Goal: Transaction & Acquisition: Purchase product/service

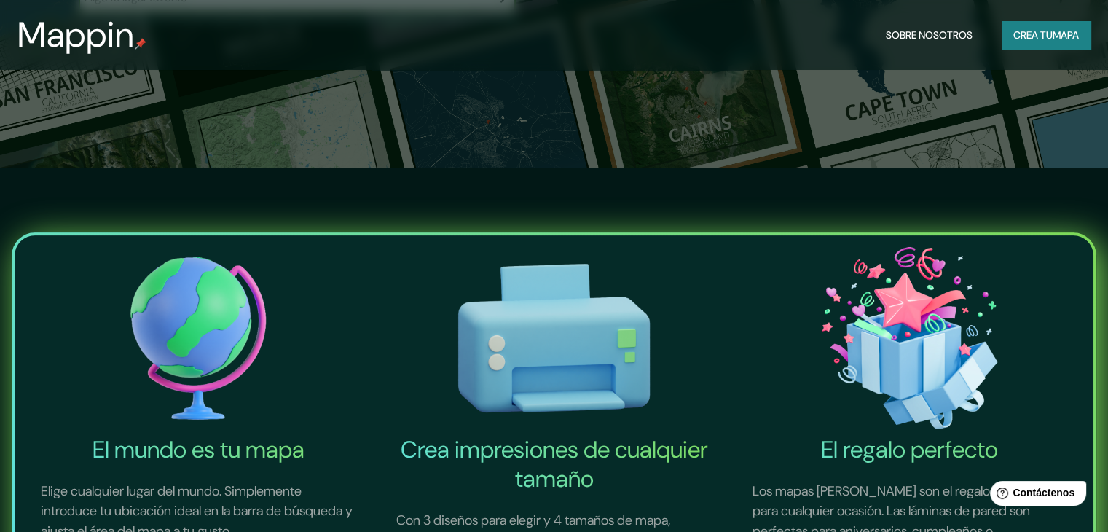
scroll to position [510, 0]
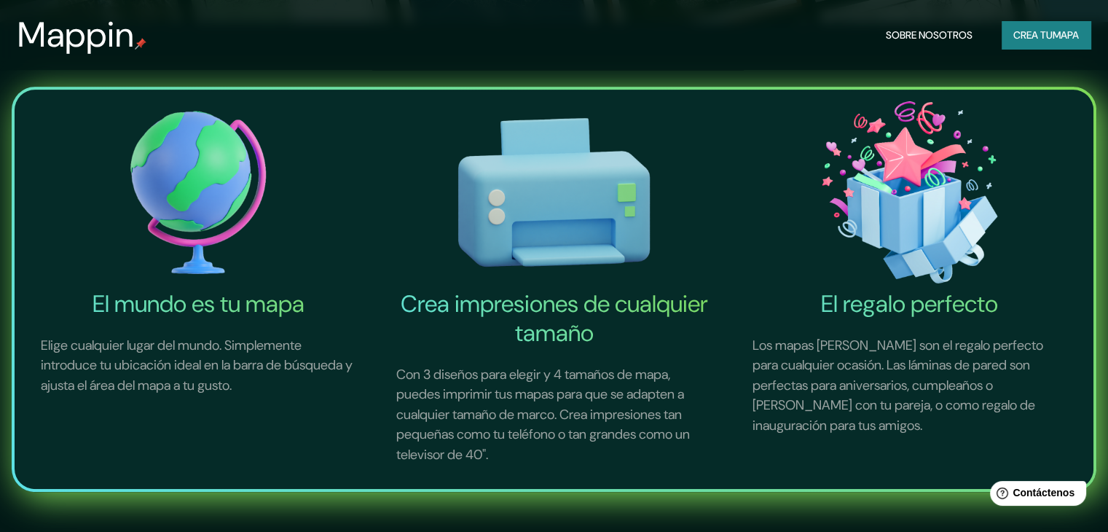
click at [181, 187] on img at bounding box center [198, 192] width 350 height 194
click at [166, 379] on font "Elige cualquier lugar del mundo. Simplemente introduce tu ubicación ideal en la…" at bounding box center [197, 365] width 312 height 58
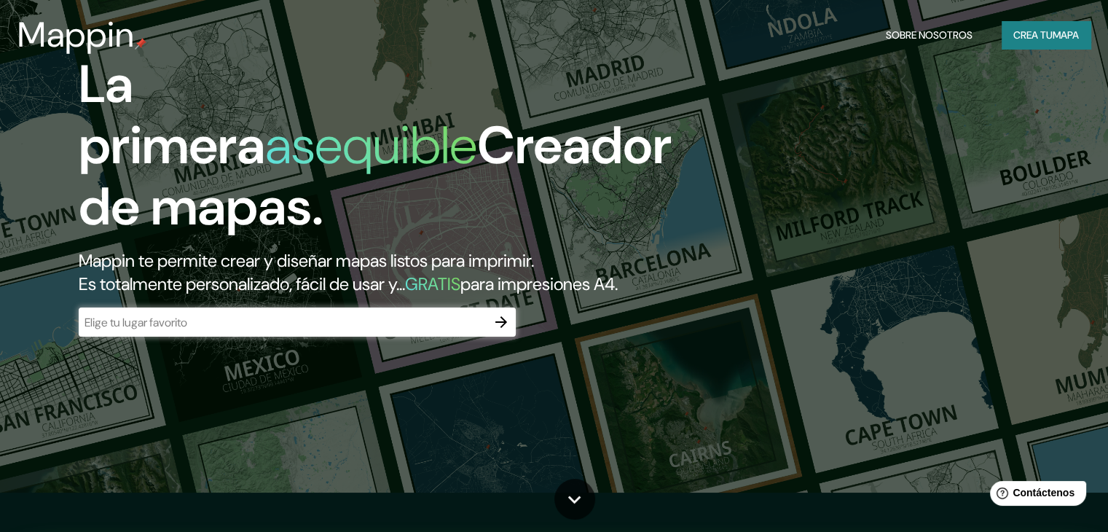
scroll to position [0, 0]
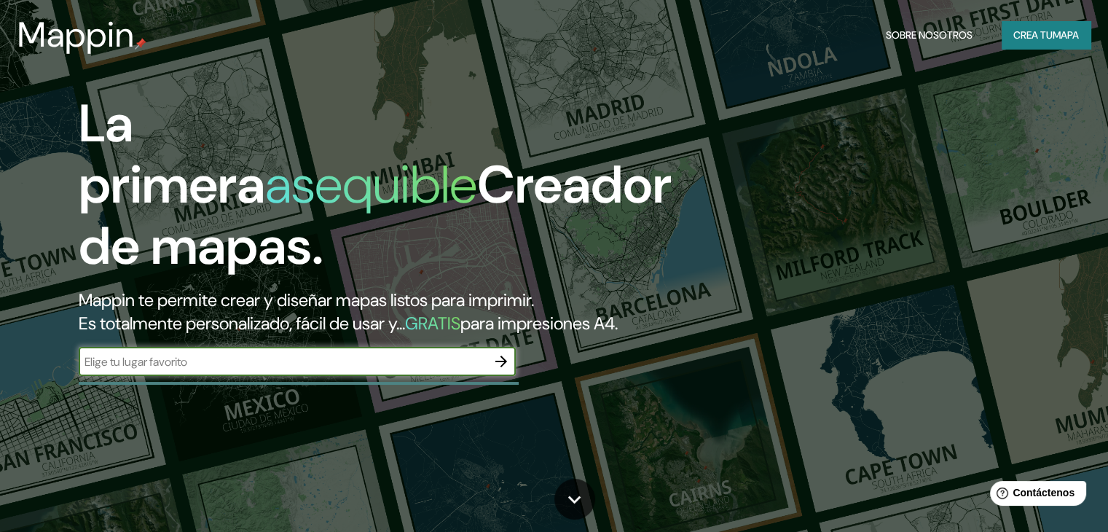
click at [451, 370] on input "text" at bounding box center [283, 361] width 408 height 17
type input "ensanche naco [PERSON_NAME][DATE]"
click at [501, 370] on icon "button" at bounding box center [500, 361] width 17 height 17
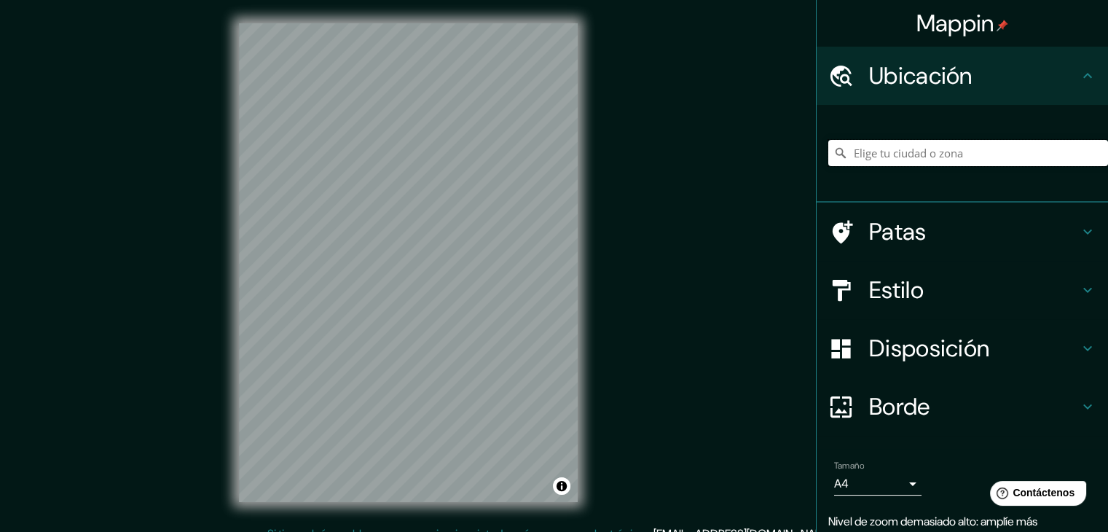
click at [891, 149] on input "Elige tu ciudad o zona" at bounding box center [968, 153] width 280 height 26
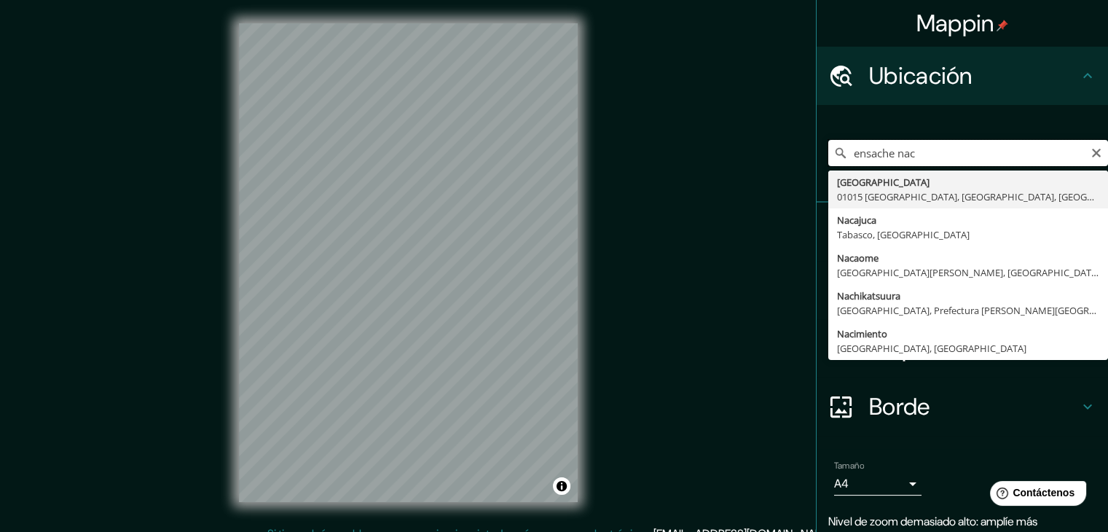
type input "ensache naco"
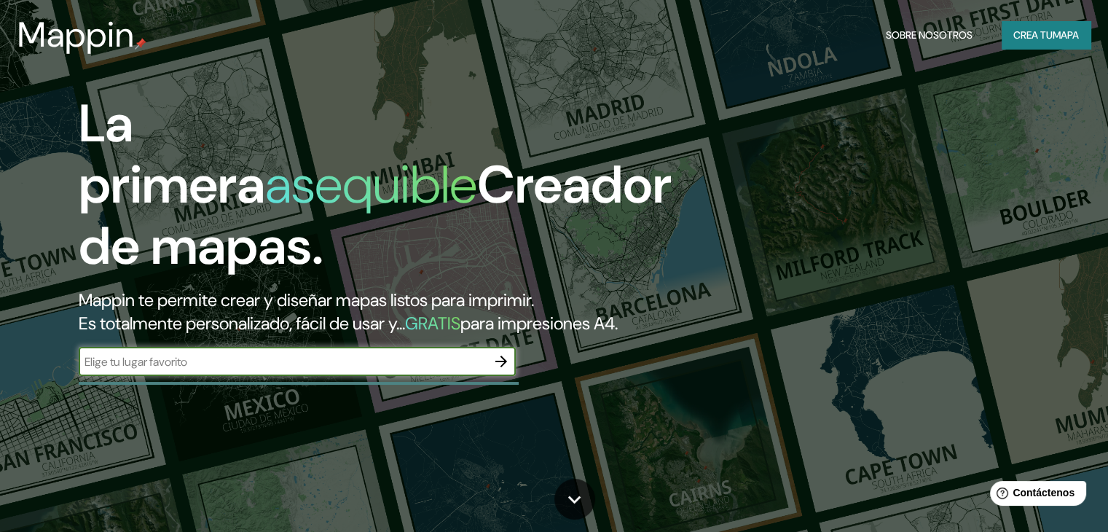
click at [256, 370] on input "text" at bounding box center [283, 361] width 408 height 17
type input "[GEOGRAPHIC_DATA]"
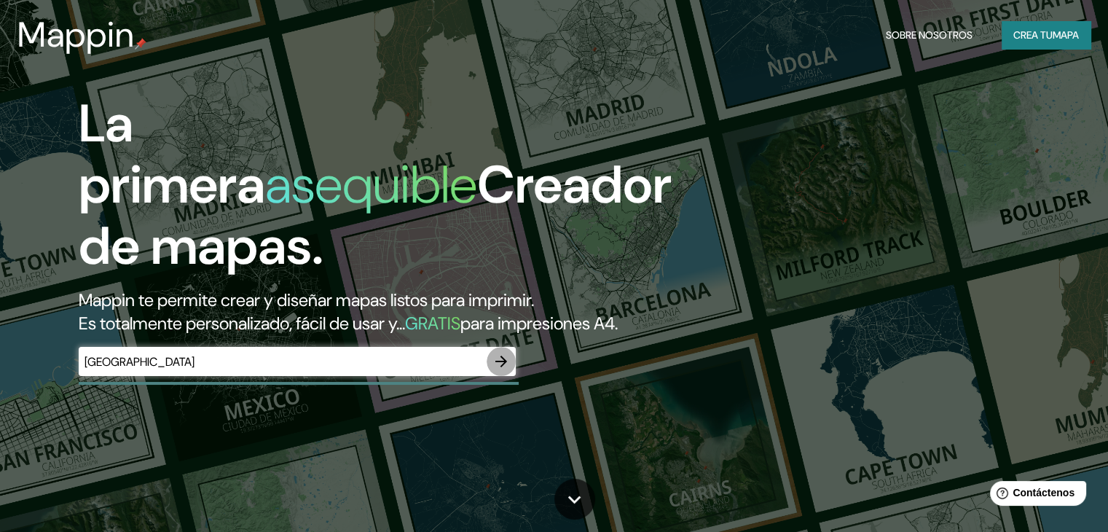
click at [499, 370] on icon "button" at bounding box center [500, 361] width 17 height 17
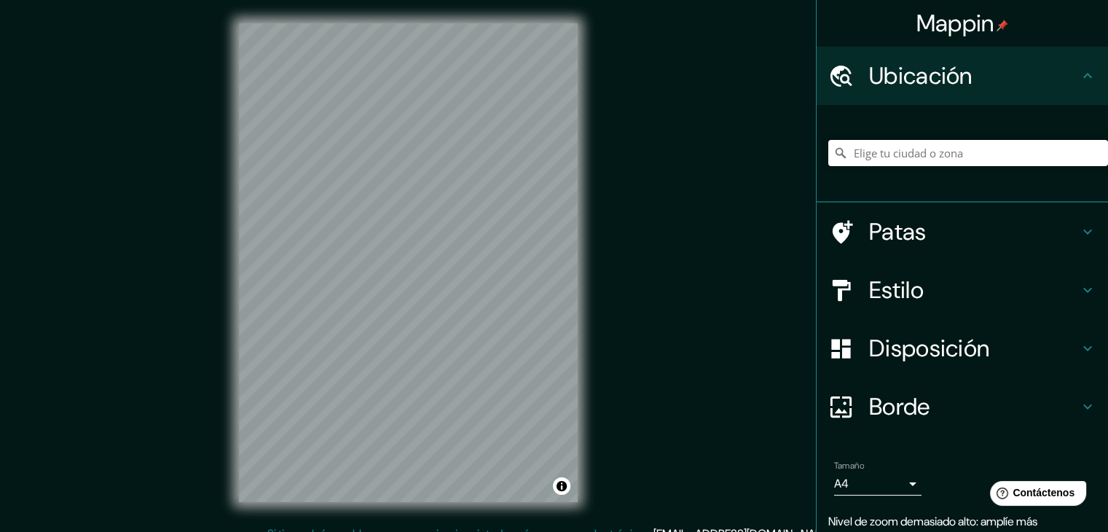
click at [873, 143] on input "Elige tu ciudad o zona" at bounding box center [968, 153] width 280 height 26
click at [941, 157] on input "[GEOGRAPHIC_DATA]" at bounding box center [968, 153] width 280 height 26
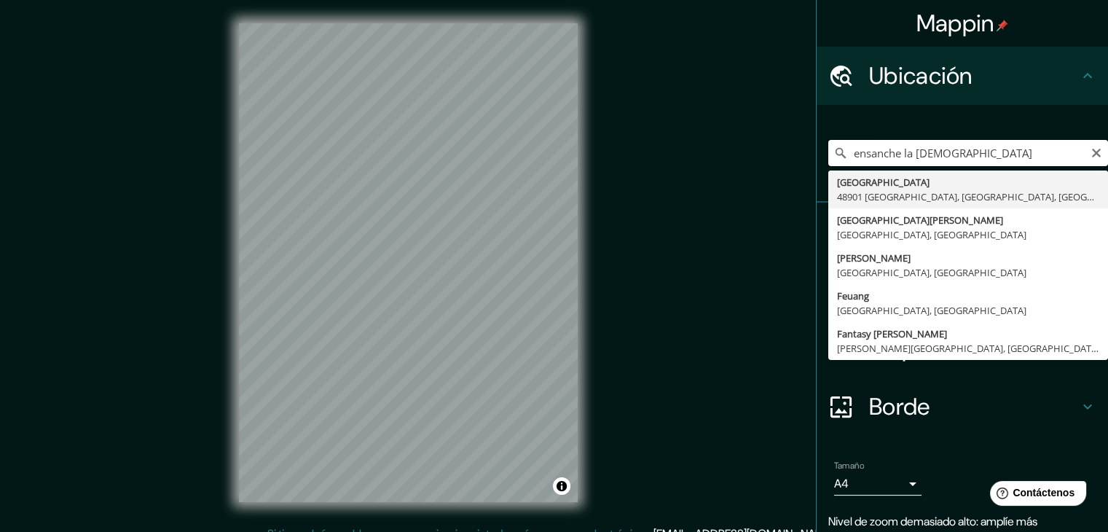
type input "[GEOGRAPHIC_DATA], [GEOGRAPHIC_DATA], [GEOGRAPHIC_DATA]"
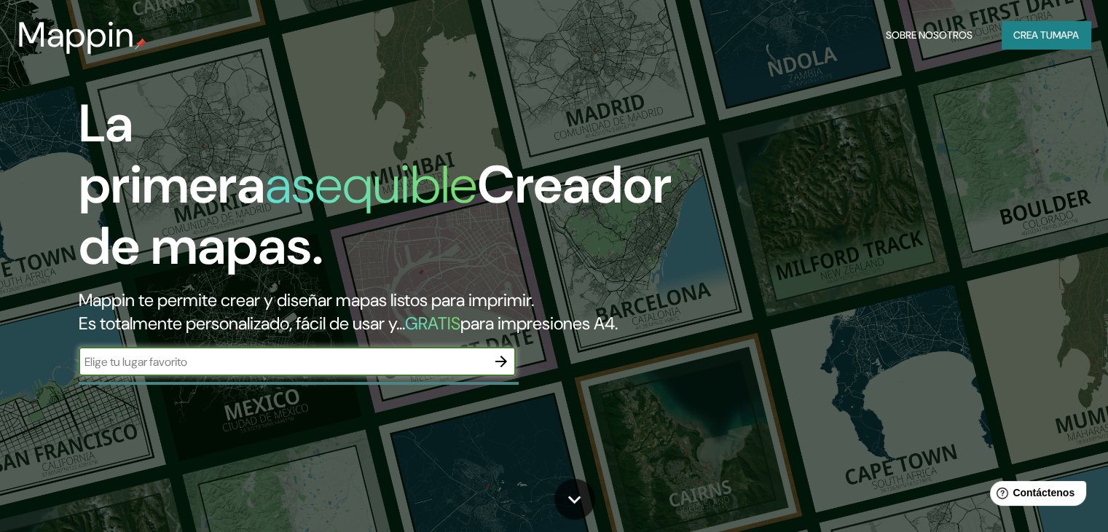
click at [437, 370] on input "text" at bounding box center [283, 361] width 408 height 17
type input "r"
type input "[PERSON_NAME][DATE]"
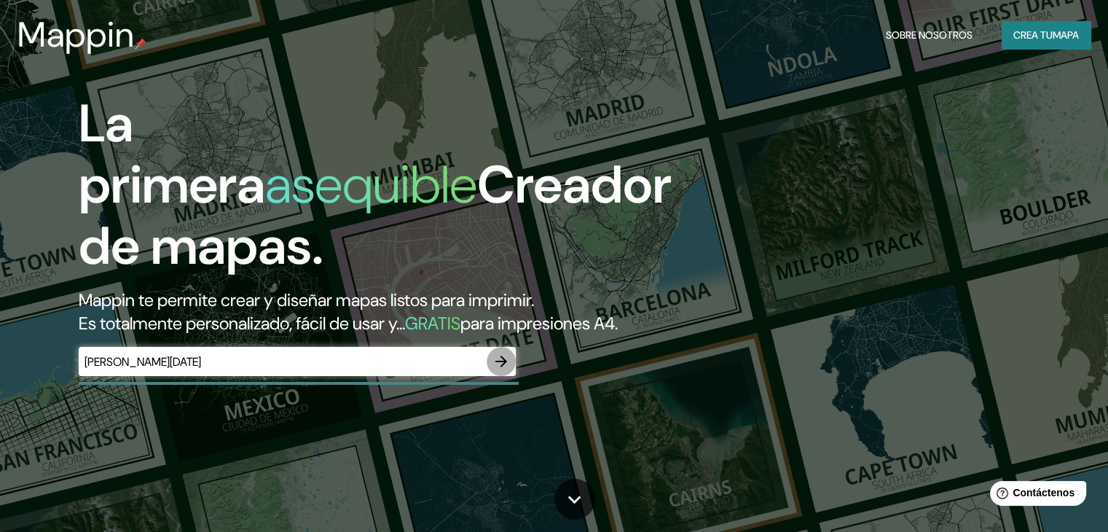
click at [504, 370] on icon "button" at bounding box center [500, 361] width 17 height 17
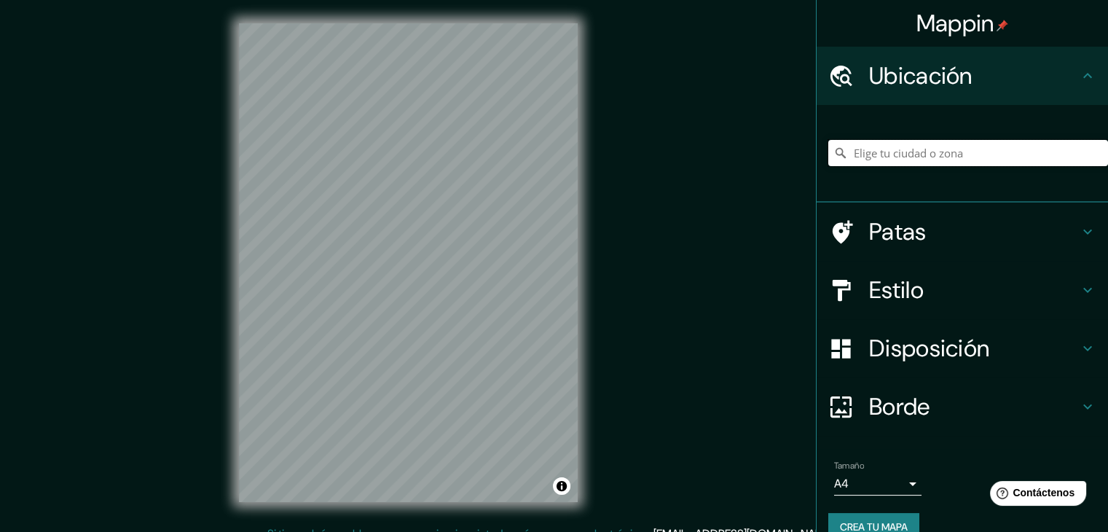
click at [884, 146] on input "Elige tu ciudad o zona" at bounding box center [968, 153] width 280 height 26
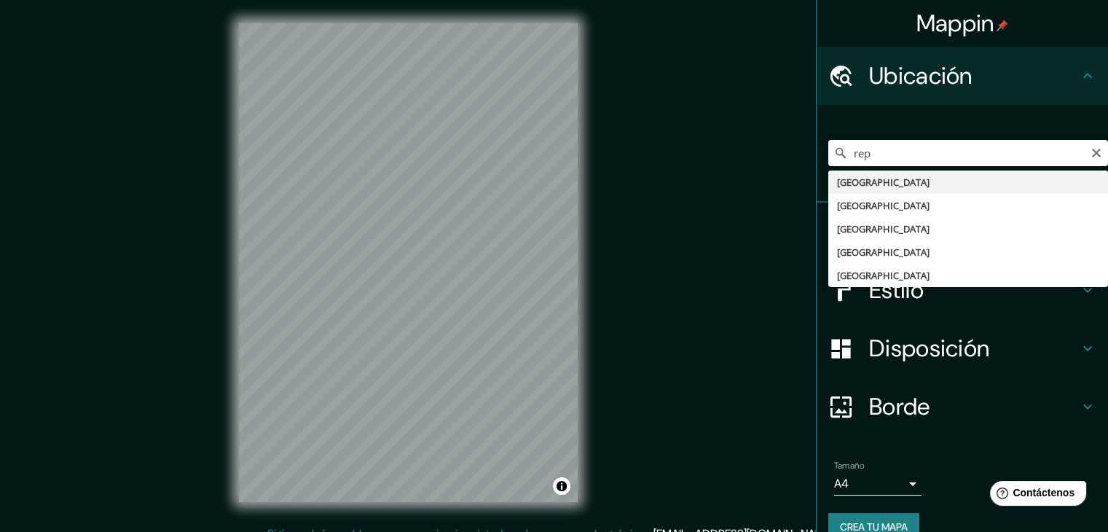
type input "[GEOGRAPHIC_DATA]"
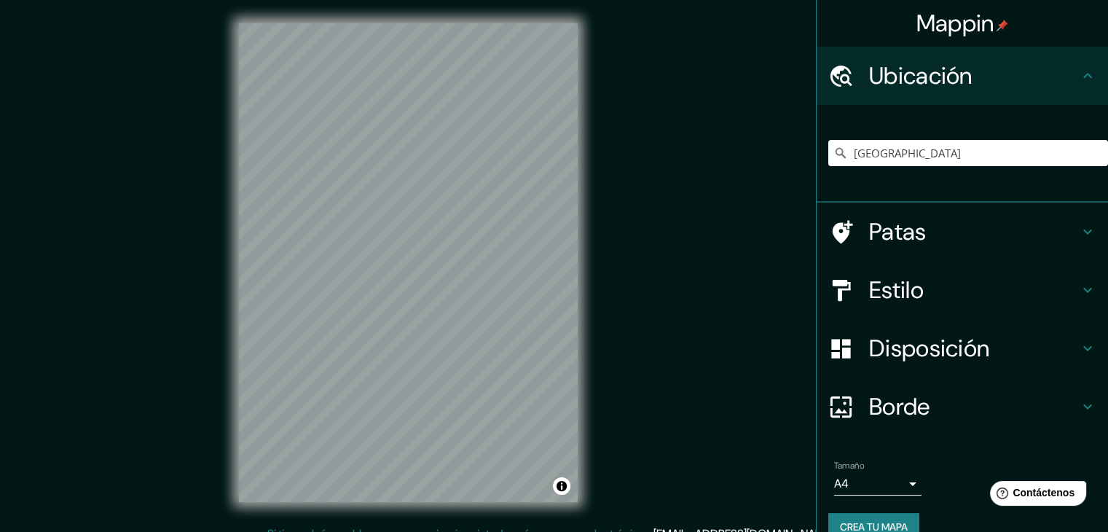
click at [950, 289] on h4 "Estilo" at bounding box center [974, 289] width 210 height 29
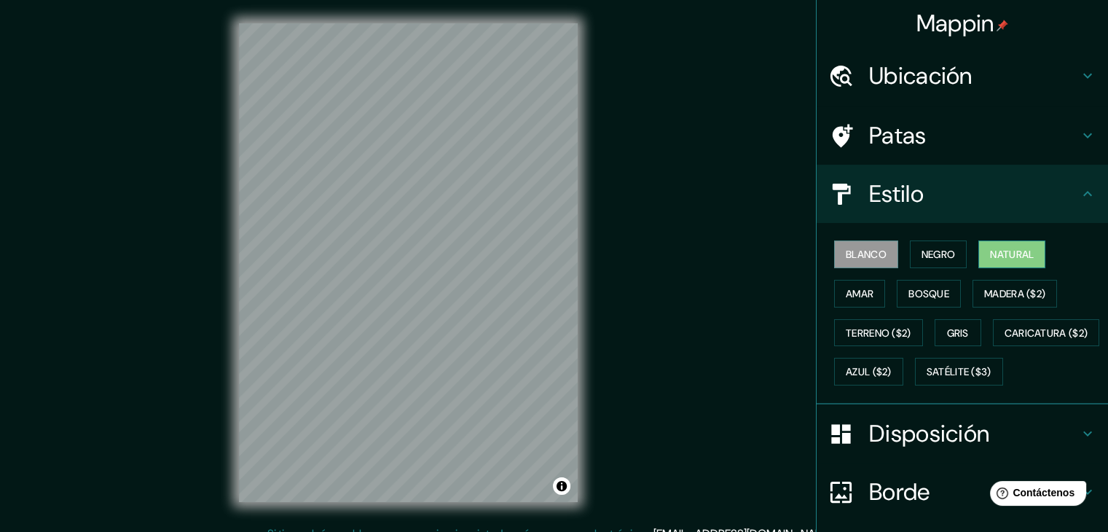
click at [990, 251] on font "Natural" at bounding box center [1012, 254] width 44 height 13
click at [591, 170] on div "© Mapbox © OpenStreetMap Improve this map" at bounding box center [408, 262] width 385 height 525
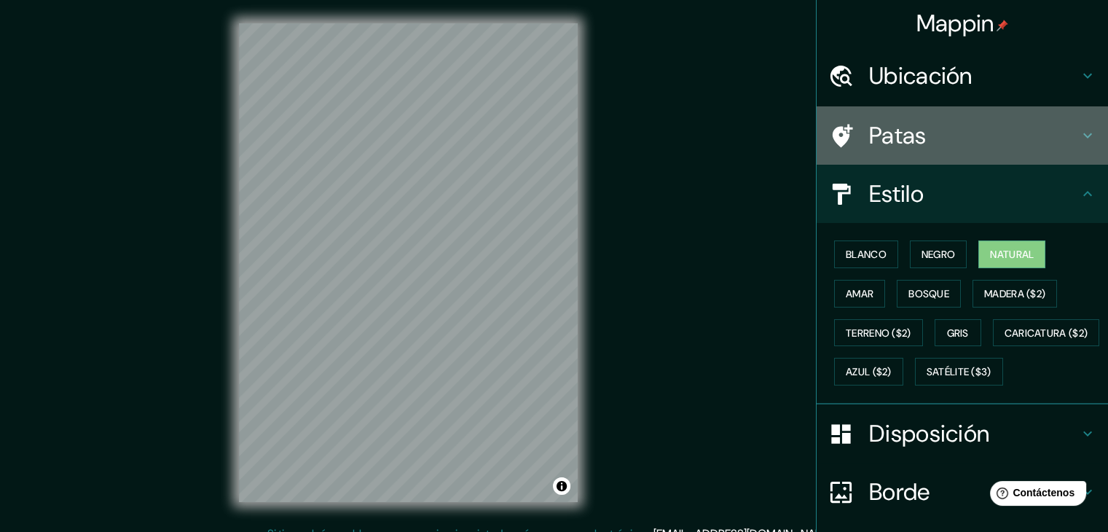
click at [878, 135] on font "Patas" at bounding box center [898, 135] width 58 height 31
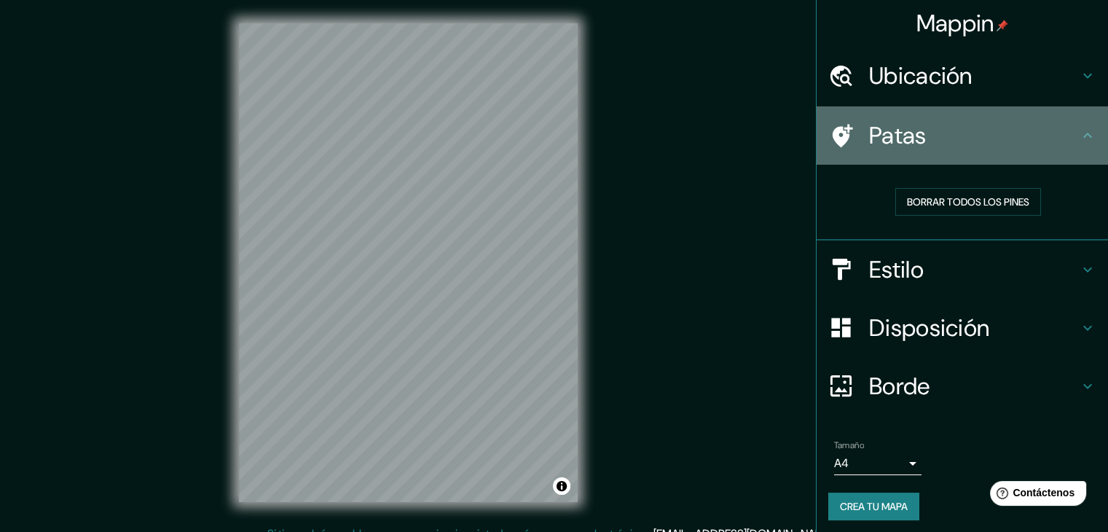
click at [878, 138] on font "Patas" at bounding box center [898, 135] width 58 height 31
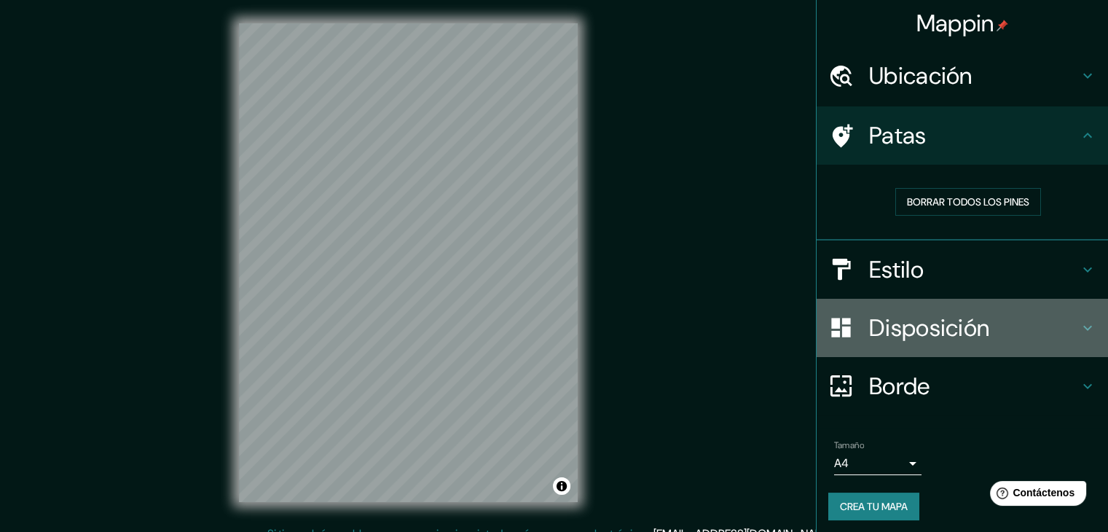
click at [887, 324] on font "Disposición" at bounding box center [929, 327] width 120 height 31
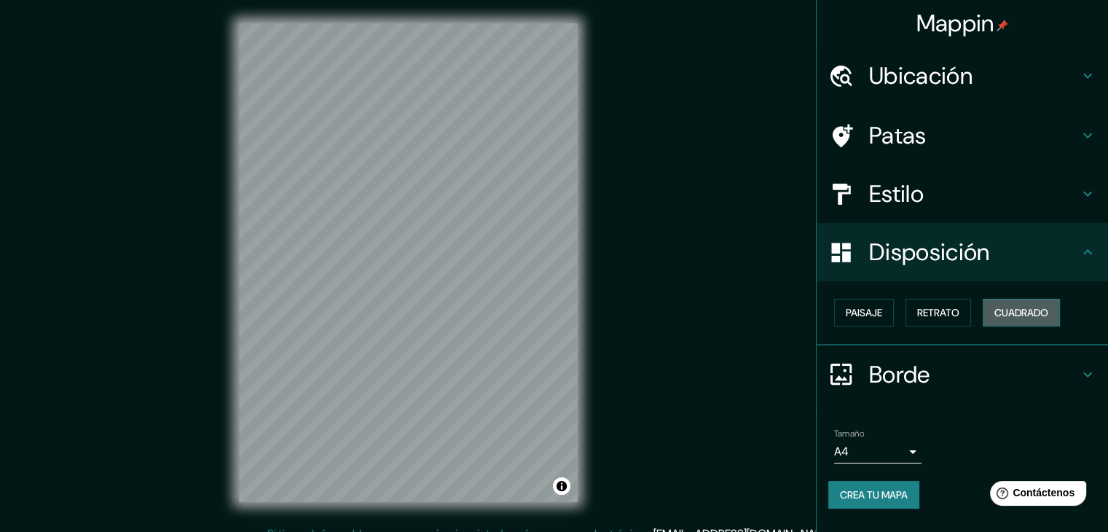
click at [1015, 307] on font "Cuadrado" at bounding box center [1021, 312] width 54 height 13
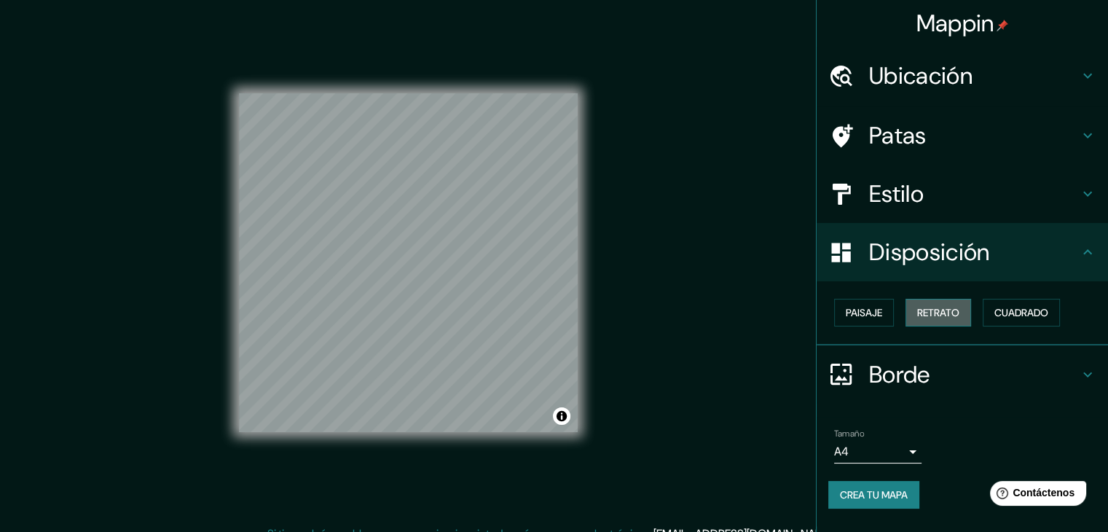
click at [956, 312] on font "Retrato" at bounding box center [938, 312] width 42 height 13
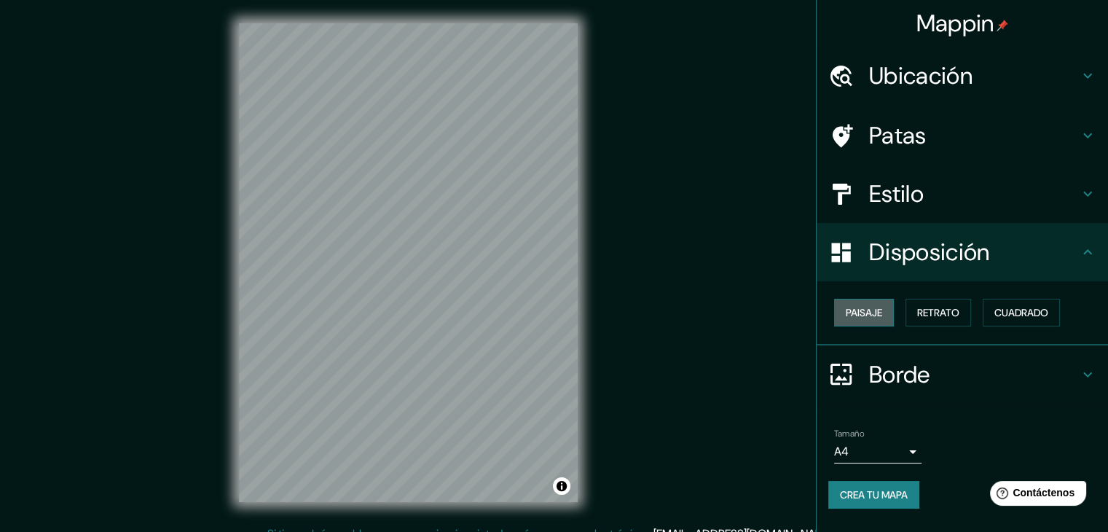
click at [865, 321] on button "Paisaje" at bounding box center [864, 313] width 60 height 28
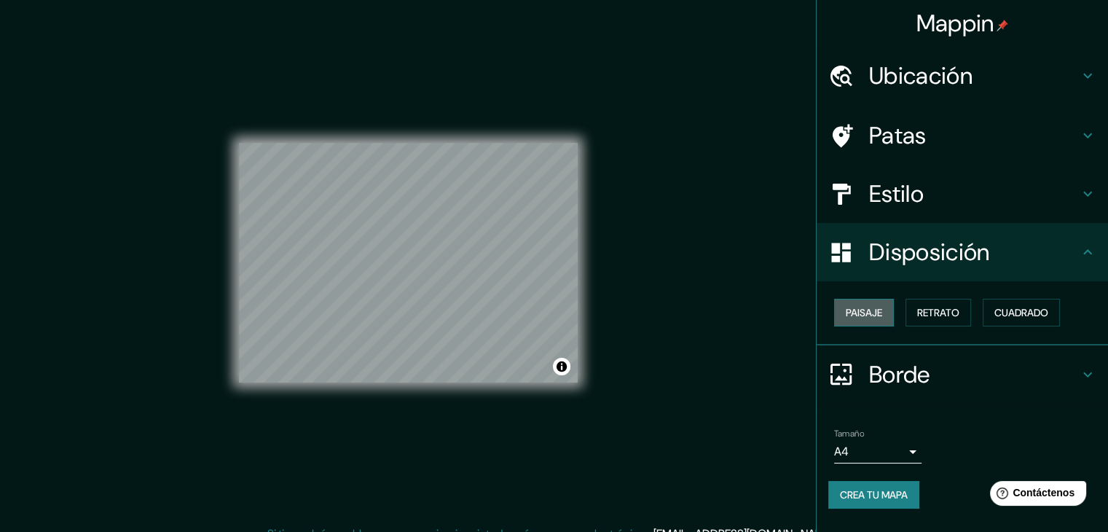
click at [865, 316] on font "Paisaje" at bounding box center [864, 312] width 36 height 13
click at [939, 307] on font "Retrato" at bounding box center [938, 312] width 42 height 13
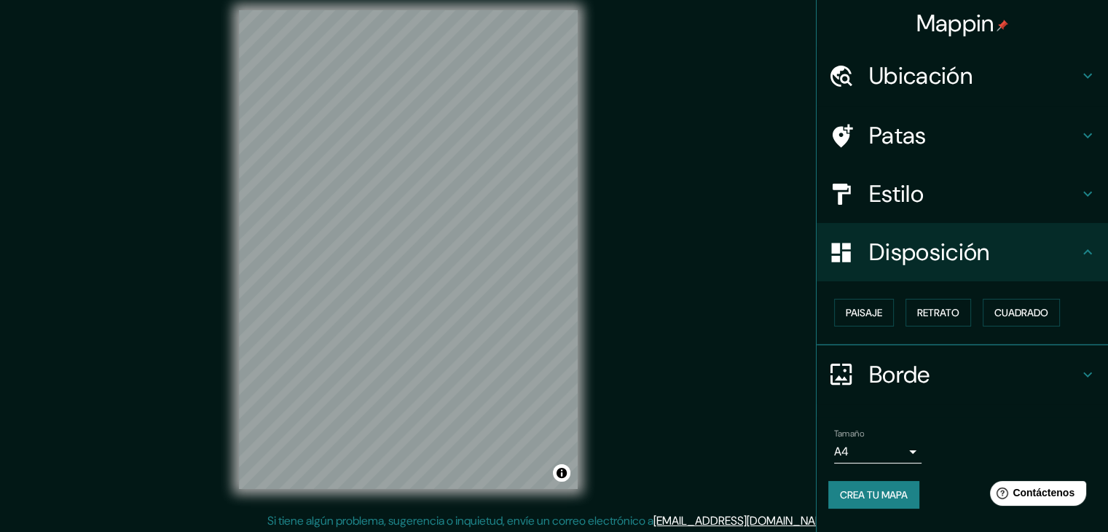
scroll to position [17, 0]
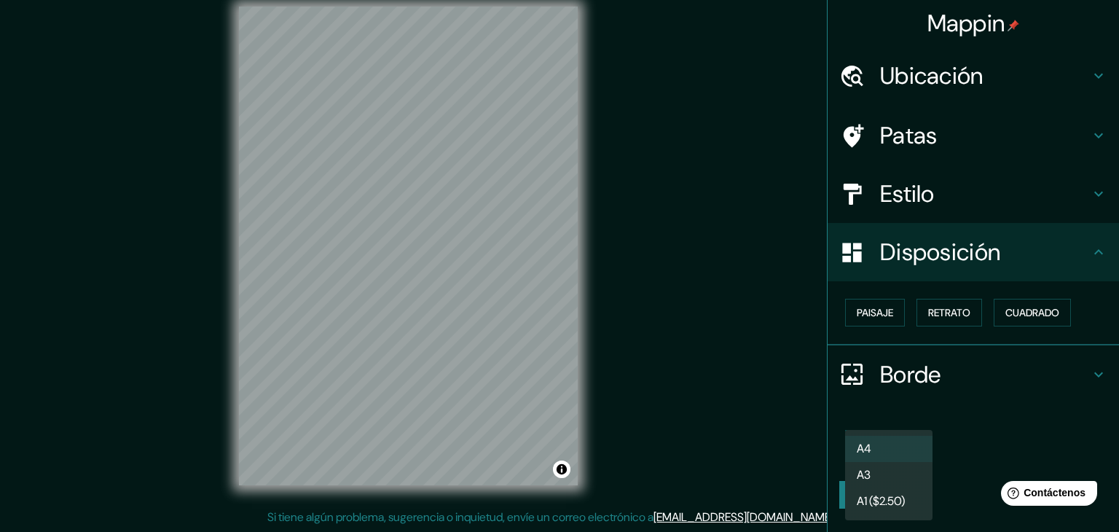
click at [915, 452] on body "Mappin Ubicación [GEOGRAPHIC_DATA] Patas Estilo Disposición Paisaje Retrato Cua…" at bounding box center [559, 249] width 1119 height 532
click at [894, 482] on li "A3" at bounding box center [888, 476] width 87 height 27
type input "a4"
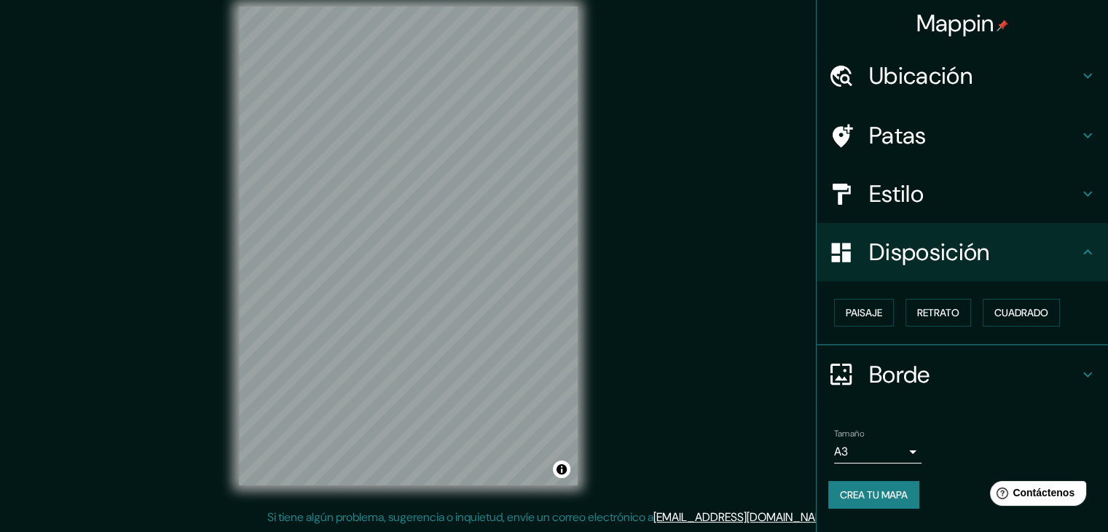
click at [945, 191] on h4 "Estilo" at bounding box center [974, 193] width 210 height 29
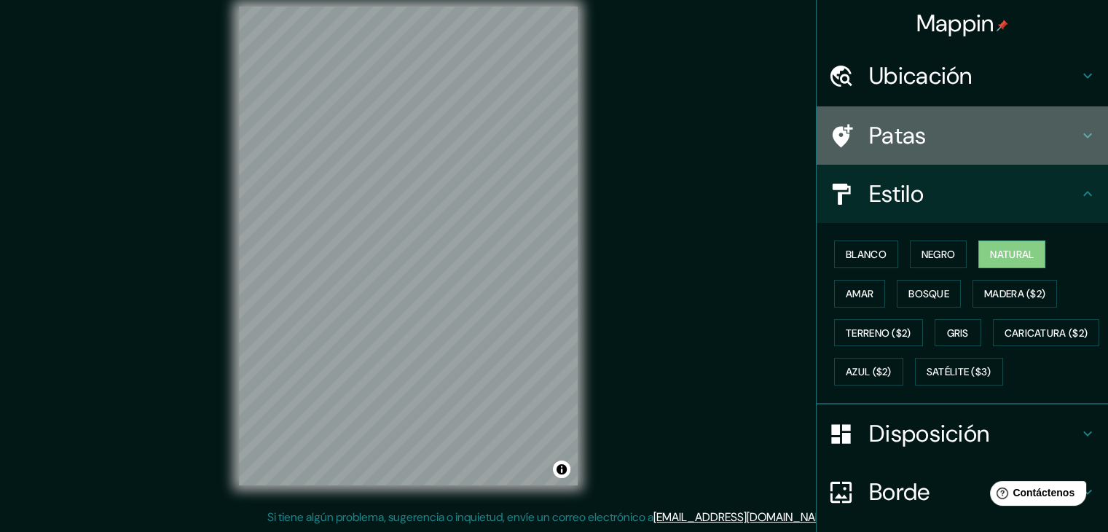
click at [935, 135] on h4 "Patas" at bounding box center [974, 135] width 210 height 29
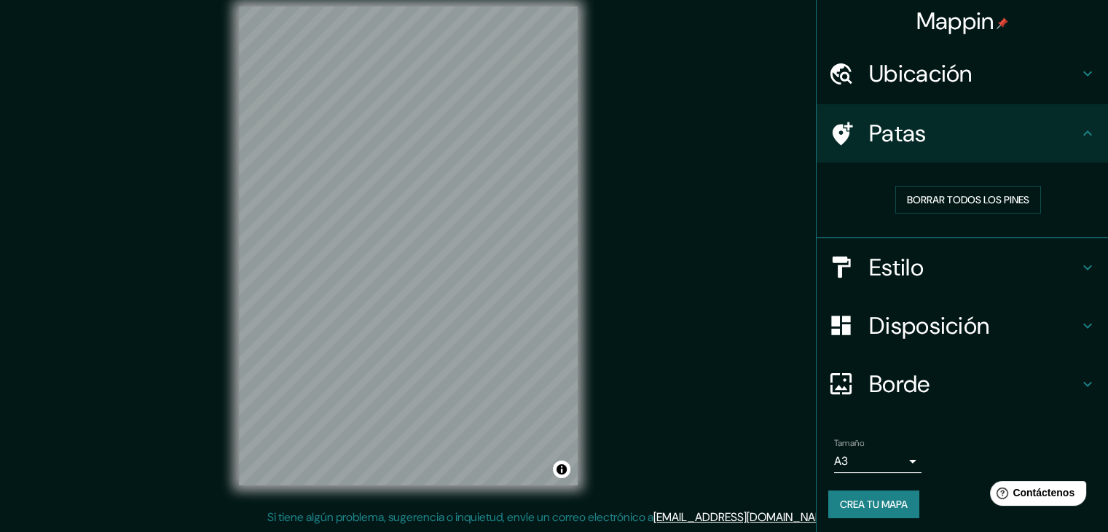
scroll to position [4, 0]
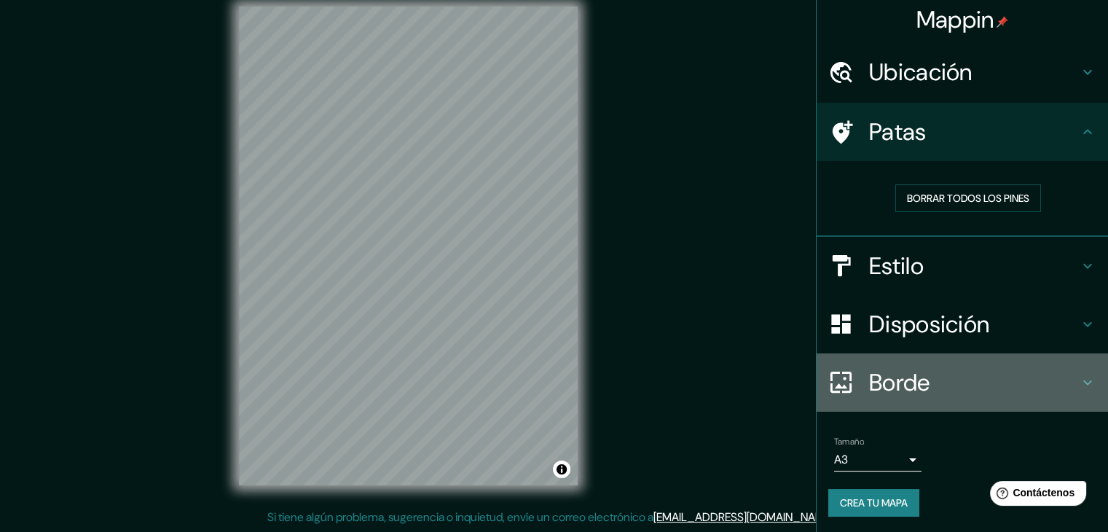
click at [897, 382] on font "Borde" at bounding box center [899, 382] width 61 height 31
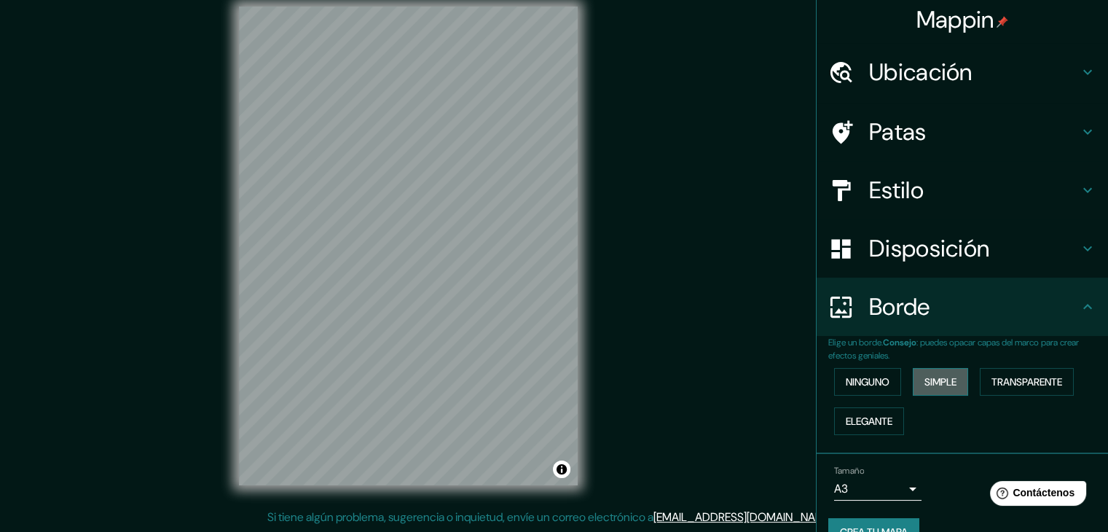
click at [930, 378] on font "Simple" at bounding box center [940, 381] width 32 height 13
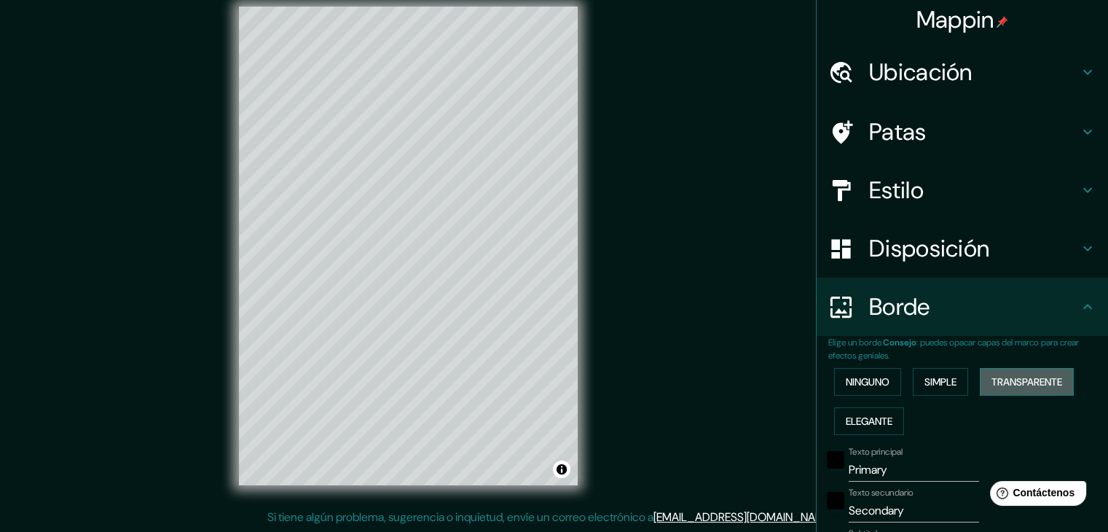
click at [1015, 369] on button "Transparente" at bounding box center [1027, 382] width 94 height 28
click at [890, 415] on button "Elegante" at bounding box center [869, 421] width 70 height 28
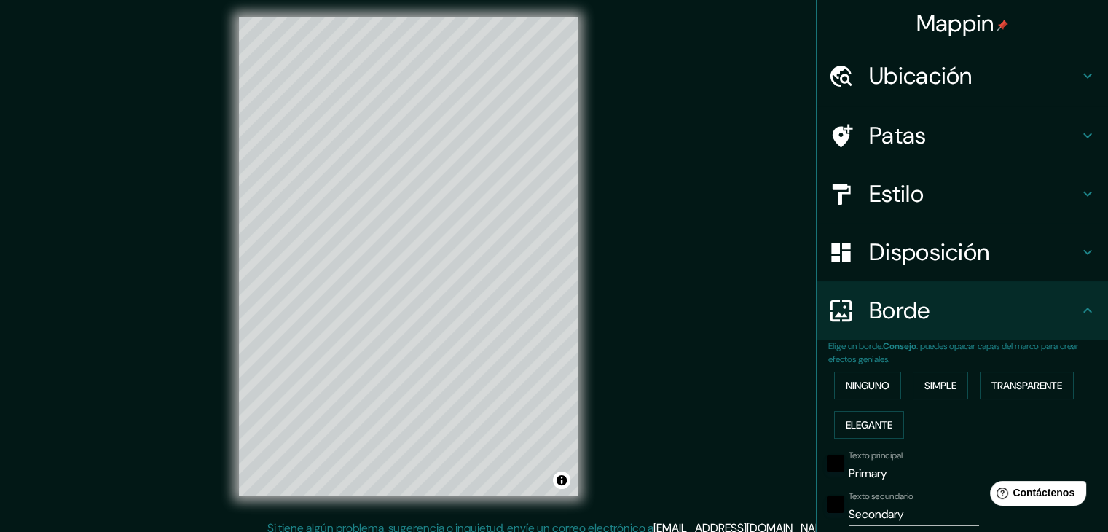
scroll to position [0, 0]
